Goal: Check status: Check status

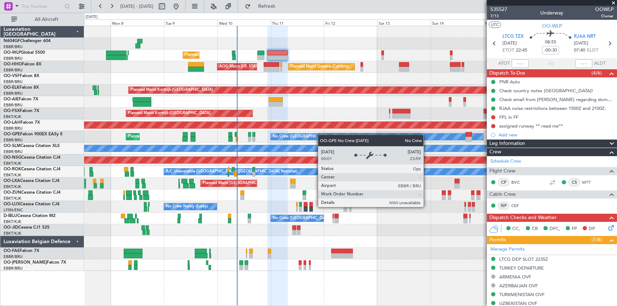
click at [308, 139] on div "Planned Maint Liege Planned Maint Geneva ([GEOGRAPHIC_DATA]) AOG Maint [US_STAT…" at bounding box center [350, 148] width 533 height 245
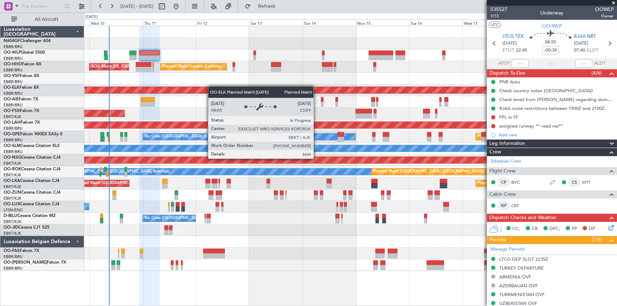
click at [181, 93] on div "Planned Maint Liege Planned Maint Geneva ([GEOGRAPHIC_DATA]) AOG Maint [US_STAT…" at bounding box center [350, 148] width 533 height 245
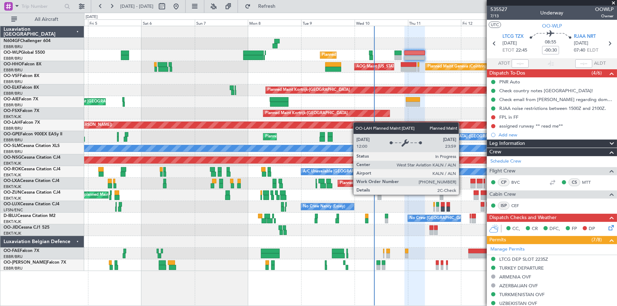
click at [389, 125] on div "Planned Maint Liege Planned Maint Geneva ([GEOGRAPHIC_DATA]) AOG Maint [US_STAT…" at bounding box center [350, 148] width 533 height 245
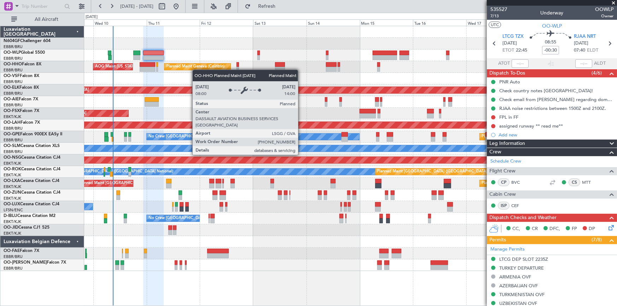
click at [196, 70] on div "Planned Maint Liege Planned Maint Geneva ([GEOGRAPHIC_DATA]) AOG Maint [US_STAT…" at bounding box center [350, 148] width 533 height 245
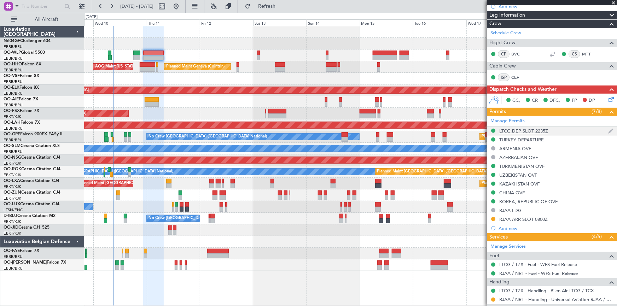
scroll to position [195, 0]
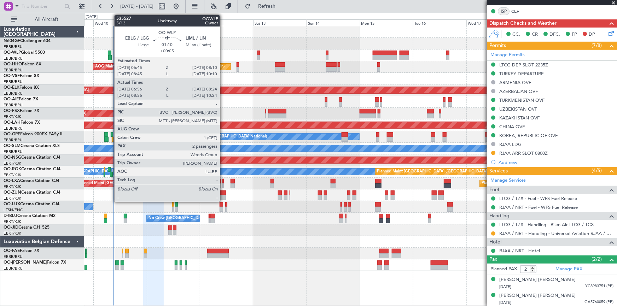
click at [111, 57] on div at bounding box center [110, 57] width 4 height 5
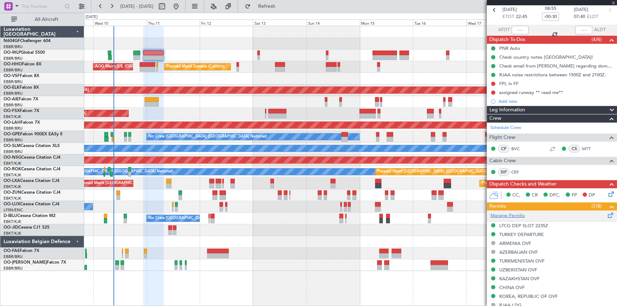
scroll to position [0, 0]
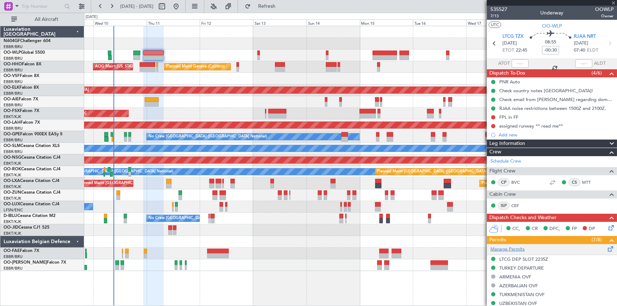
type input "+00:05"
type input "07:06"
type input "08:19"
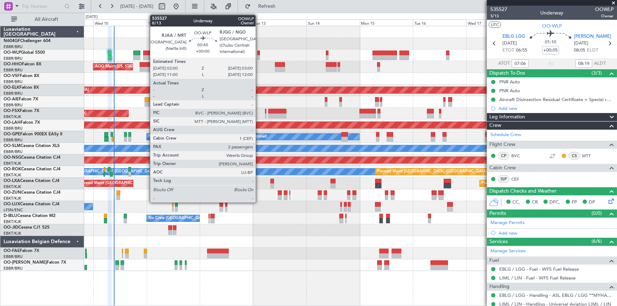
click at [259, 56] on div at bounding box center [259, 57] width 2 height 5
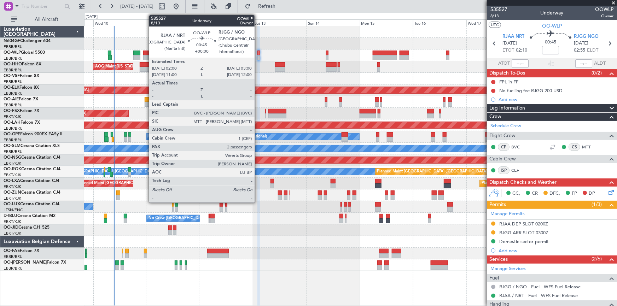
click at [258, 59] on div at bounding box center [259, 57] width 2 height 5
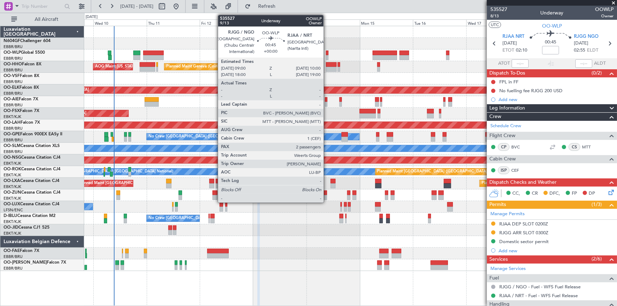
click at [327, 57] on div at bounding box center [327, 57] width 2 height 5
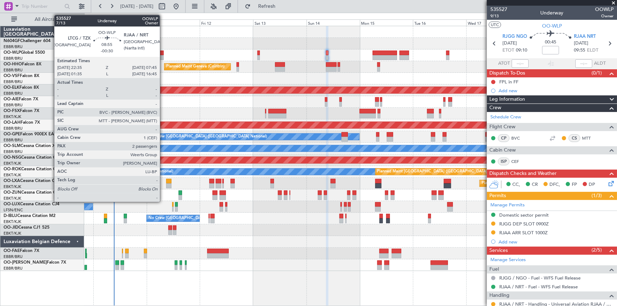
click at [163, 53] on div at bounding box center [153, 53] width 21 height 5
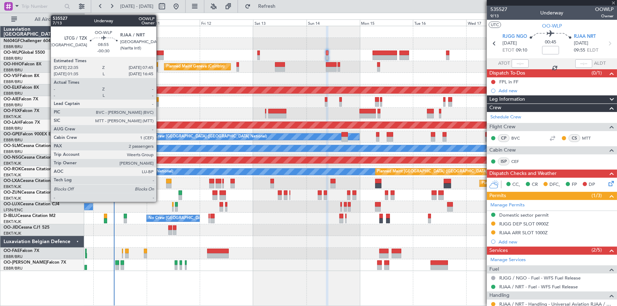
type input "-00:30"
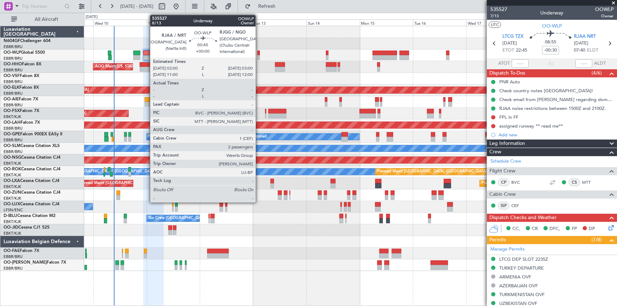
click at [259, 56] on div at bounding box center [259, 57] width 2 height 5
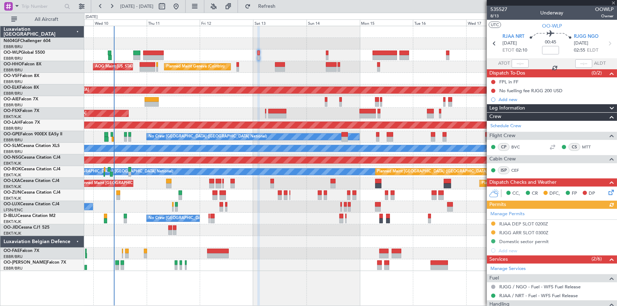
scroll to position [123, 0]
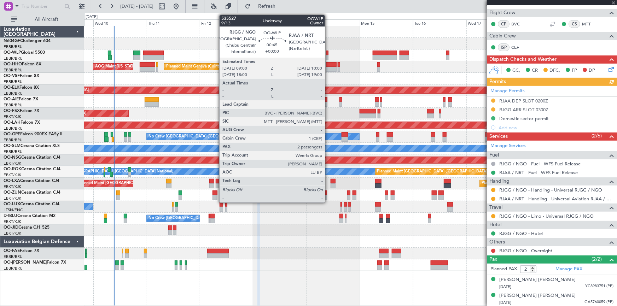
click at [328, 56] on div at bounding box center [327, 57] width 2 height 5
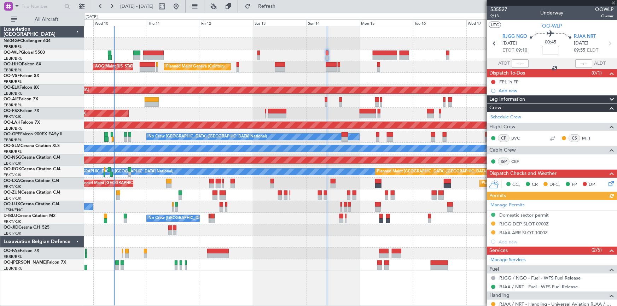
scroll to position [32, 0]
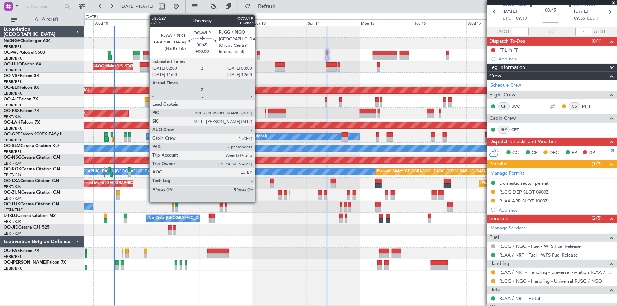
click at [258, 56] on div at bounding box center [259, 57] width 2 height 5
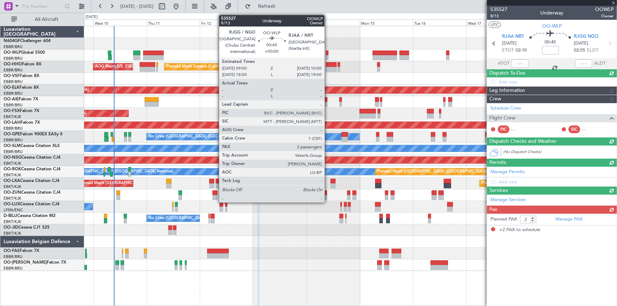
scroll to position [0, 0]
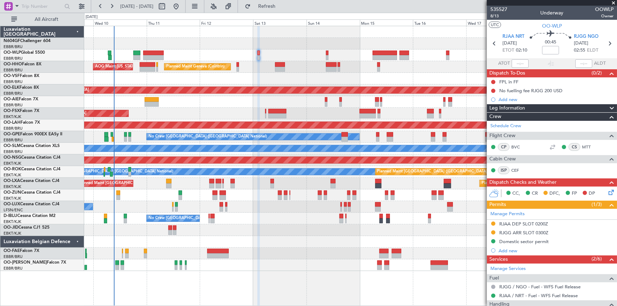
click at [284, 55] on div "Planned Maint Liege" at bounding box center [350, 56] width 533 height 12
click at [284, 53] on div "Planned Maint Liege" at bounding box center [350, 56] width 533 height 12
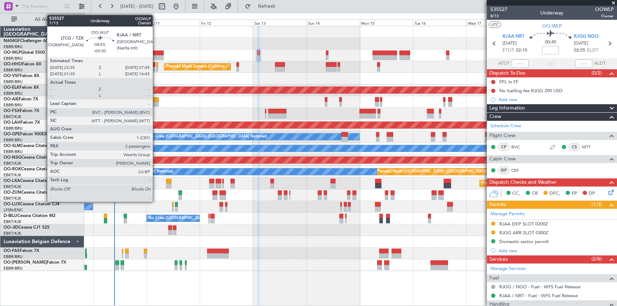
click at [156, 57] on div at bounding box center [153, 57] width 21 height 5
type input "-00:30"
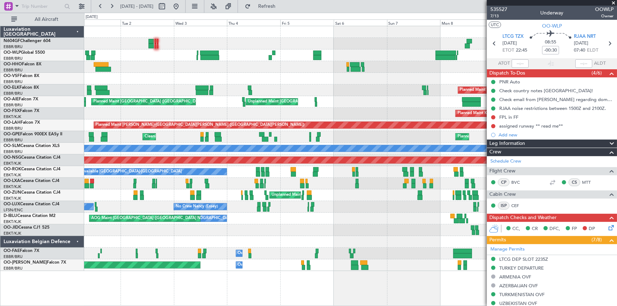
click at [579, 155] on fb-app "[DATE] - [DATE] Refresh Quick Links All Aircraft Planned Maint Liege Planned Ma…" at bounding box center [308, 155] width 617 height 301
